Goal: Transaction & Acquisition: Purchase product/service

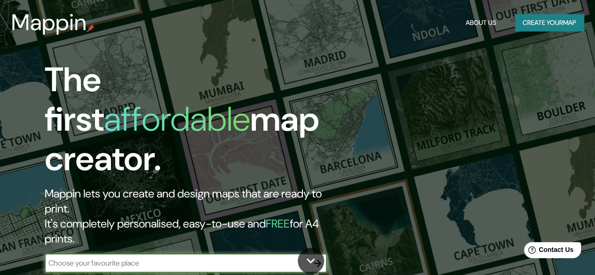
click at [140, 258] on input "text" at bounding box center [176, 263] width 263 height 11
paste input "C. [PERSON_NAME][STREET_ADDRESS]"
type input "C. [PERSON_NAME][STREET_ADDRESS]"
click at [316, 258] on icon "button" at bounding box center [317, 263] width 11 height 11
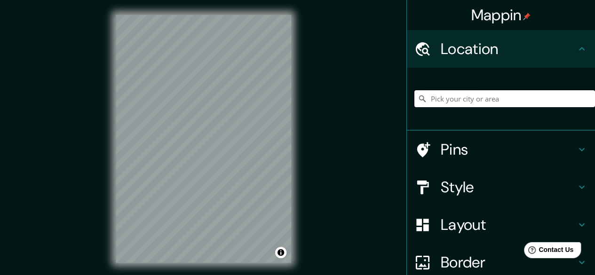
click at [435, 99] on input "Pick your city or area" at bounding box center [504, 98] width 181 height 17
paste input "C. [PERSON_NAME][STREET_ADDRESS]"
type input "[PERSON_NAME][STREET_ADDRESS]"
click at [494, 187] on h4 "Style" at bounding box center [508, 187] width 135 height 19
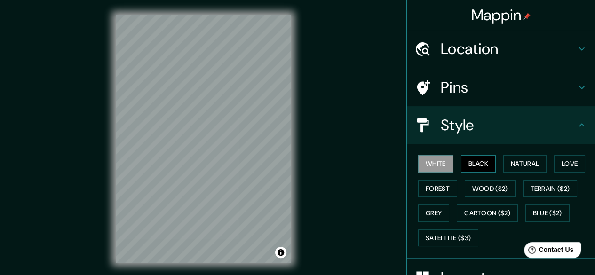
click at [478, 169] on button "Black" at bounding box center [478, 163] width 35 height 17
click at [444, 161] on button "White" at bounding box center [435, 163] width 35 height 17
click at [429, 188] on button "Forest" at bounding box center [437, 188] width 39 height 17
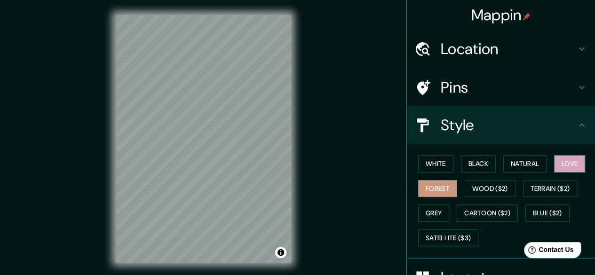
click at [554, 162] on button "Love" at bounding box center [569, 163] width 31 height 17
click at [538, 163] on button "Natural" at bounding box center [524, 163] width 43 height 17
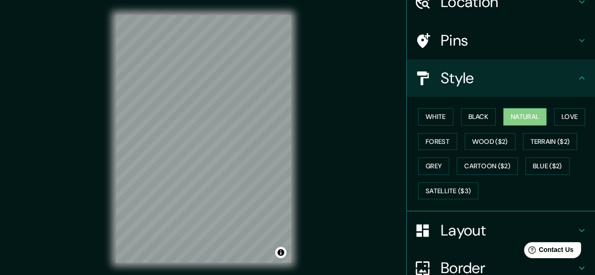
click at [476, 224] on h4 "Layout" at bounding box center [508, 230] width 135 height 19
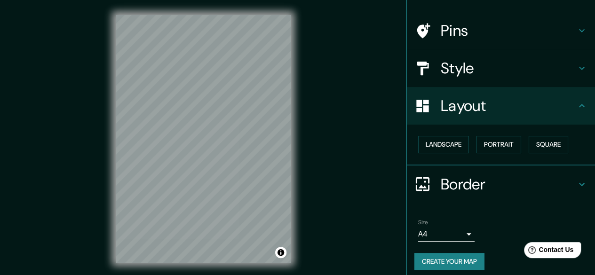
scroll to position [62, 0]
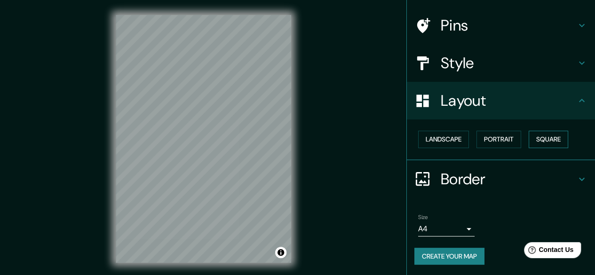
click at [539, 135] on button "Square" at bounding box center [548, 139] width 39 height 17
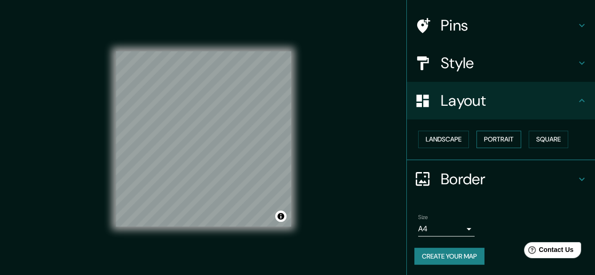
click at [506, 140] on button "Portrait" at bounding box center [498, 139] width 45 height 17
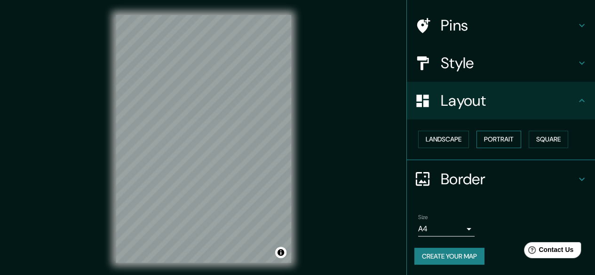
click at [503, 141] on button "Portrait" at bounding box center [498, 139] width 45 height 17
click at [435, 139] on button "Landscape" at bounding box center [443, 139] width 51 height 17
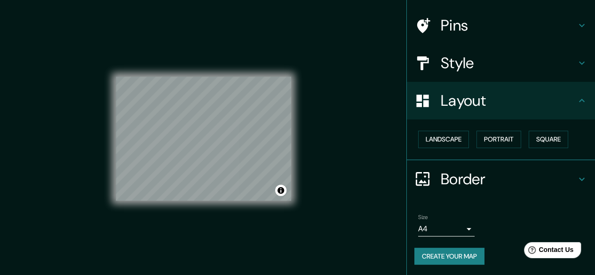
click at [445, 221] on body "Mappin Location [STREET_ADDRESS][GEOGRAPHIC_DATA][PERSON_NAME][STREET_ADDRESS][…" at bounding box center [297, 137] width 595 height 275
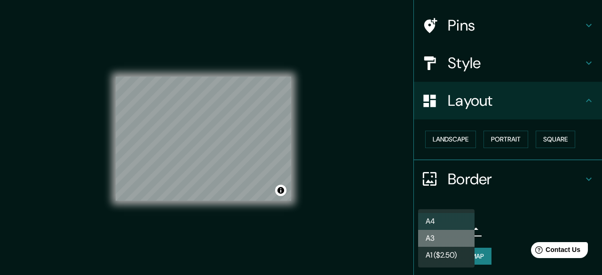
click at [445, 237] on li "A3" at bounding box center [446, 238] width 56 height 17
type input "a4"
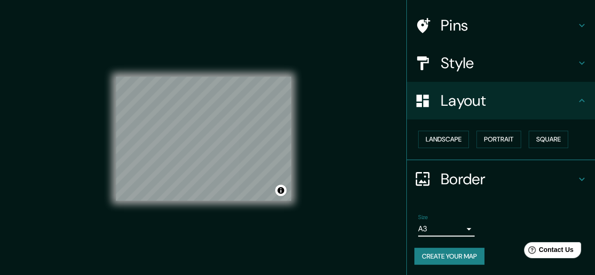
click at [452, 255] on button "Create your map" at bounding box center [449, 256] width 70 height 17
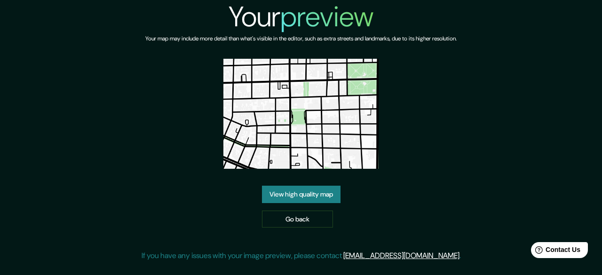
click at [295, 190] on link "View high quality map" at bounding box center [301, 194] width 79 height 17
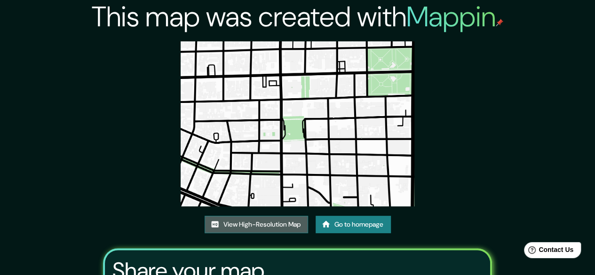
click at [258, 230] on link "View High-Resolution Map" at bounding box center [256, 224] width 103 height 17
